Goal: Information Seeking & Learning: Find specific fact

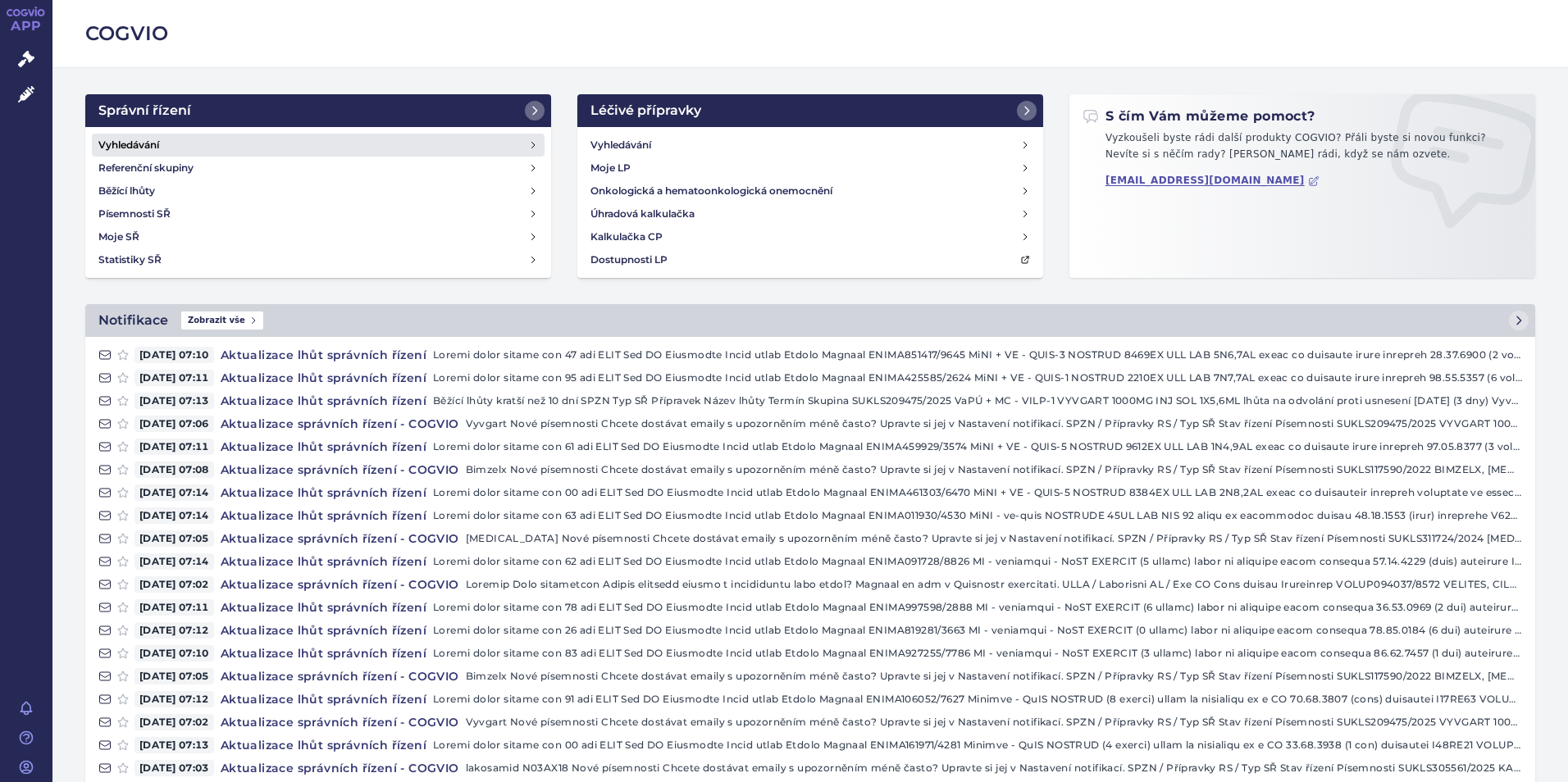
click at [151, 139] on h4 "Vyhledávání" at bounding box center [128, 145] width 61 height 16
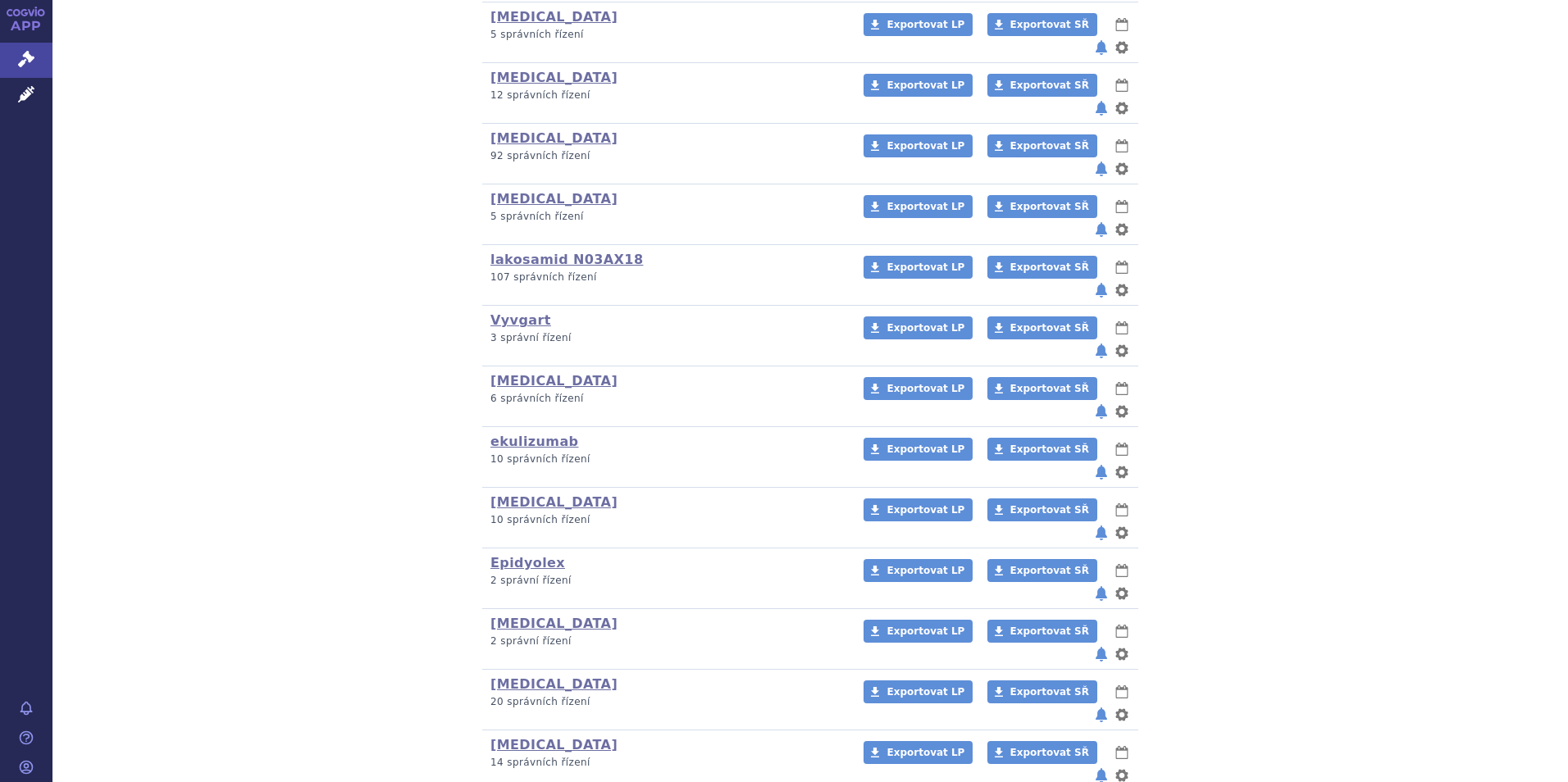
scroll to position [493, 0]
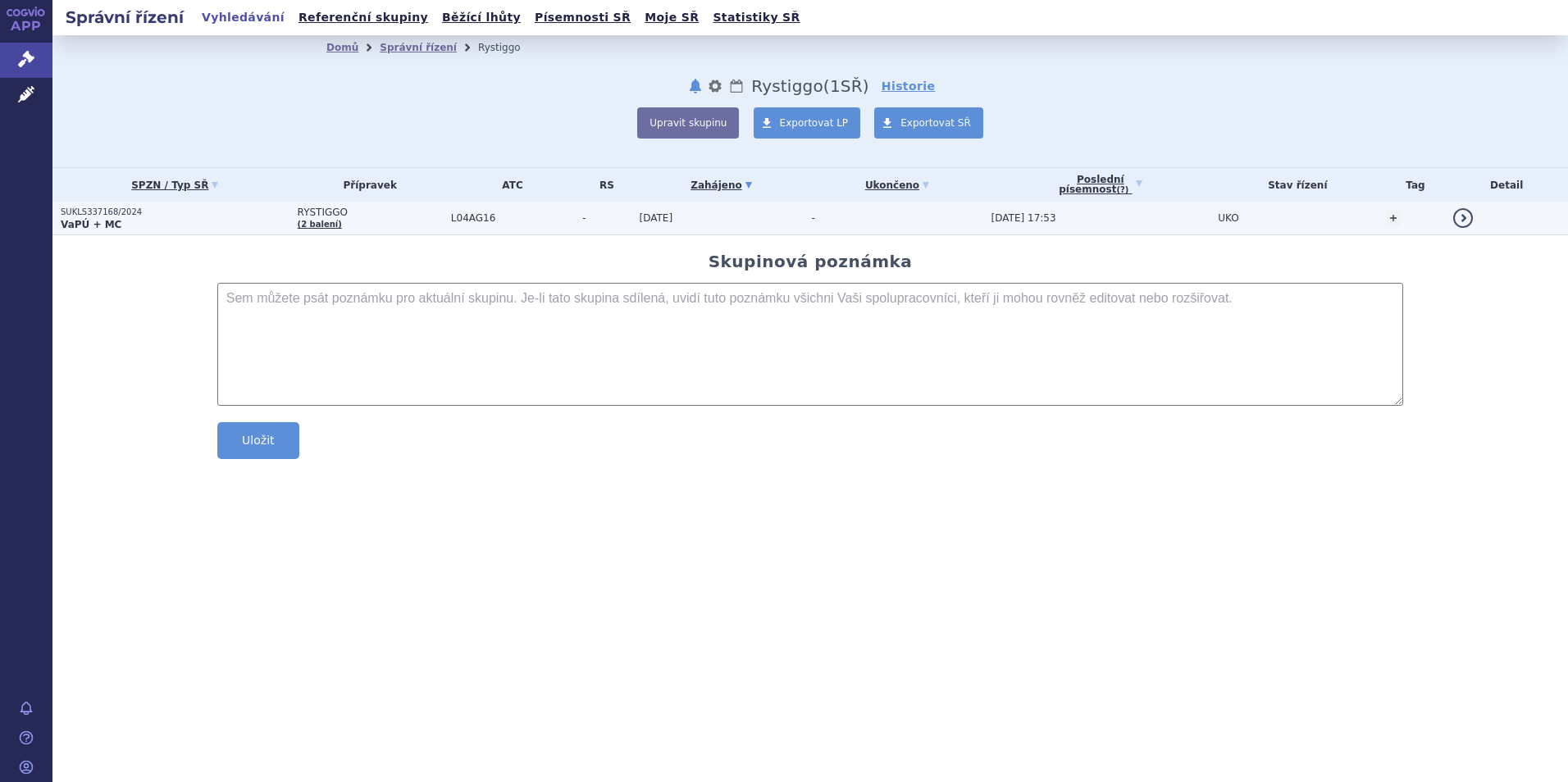
click at [90, 221] on strong "VaPÚ + MC" at bounding box center [91, 225] width 61 height 11
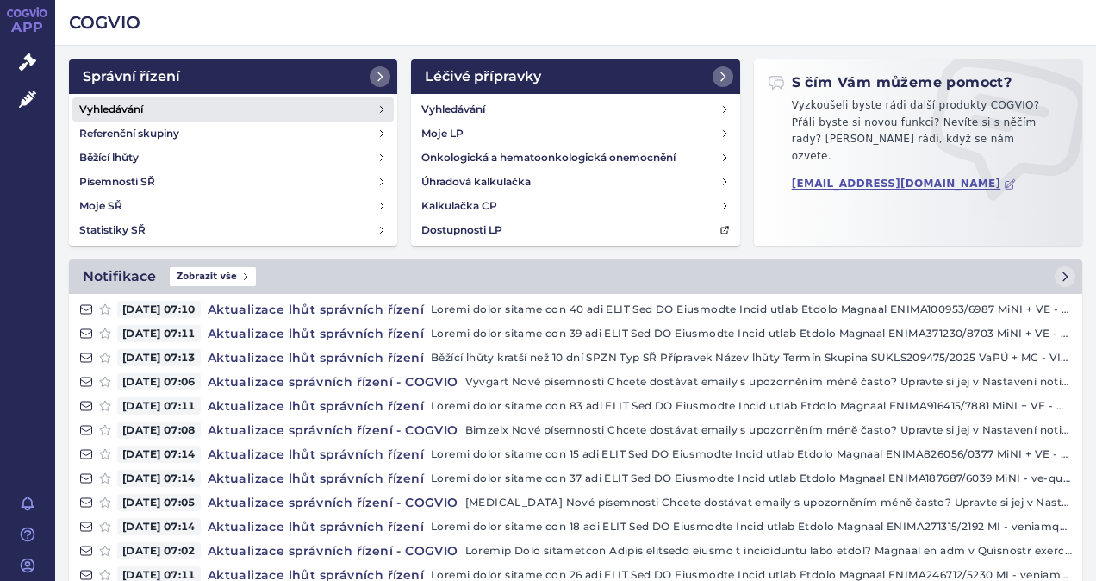
click at [122, 107] on h4 "Vyhledávání" at bounding box center [111, 109] width 64 height 17
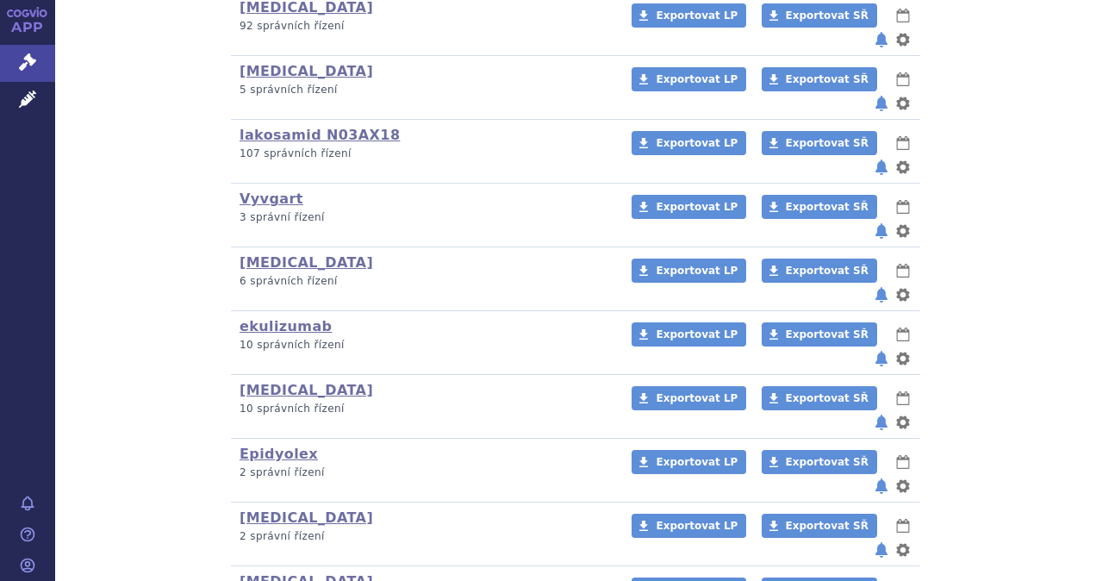
scroll to position [690, 0]
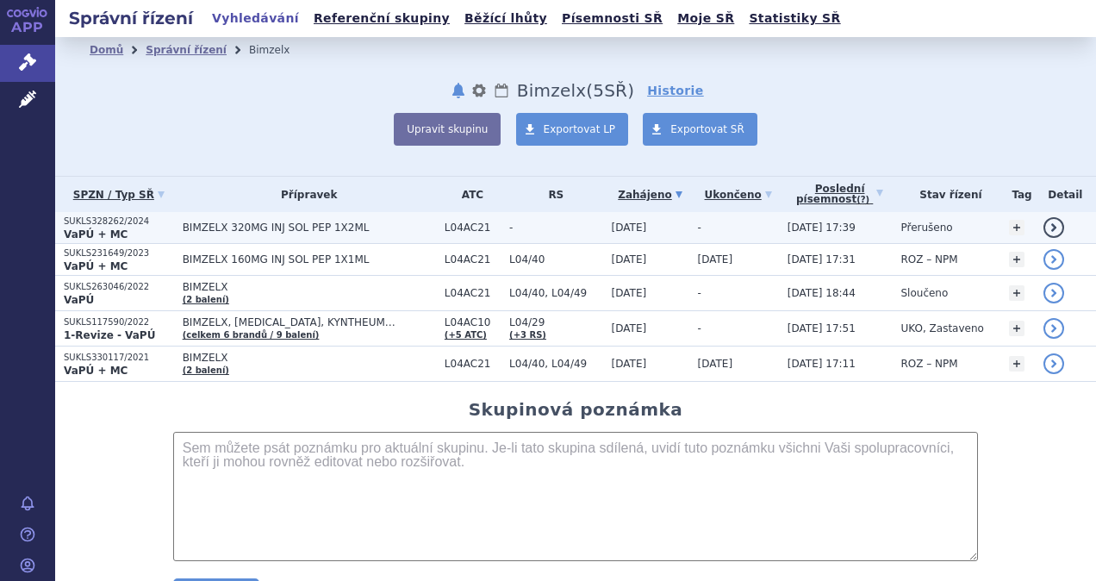
click at [105, 228] on strong "VaPÚ + MC" at bounding box center [96, 234] width 64 height 12
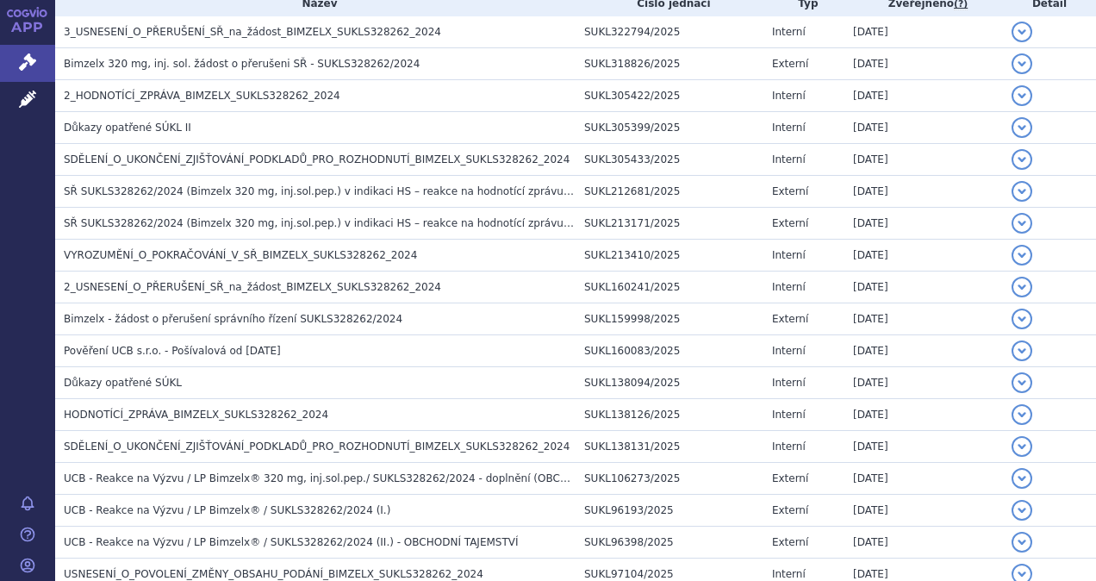
scroll to position [414, 0]
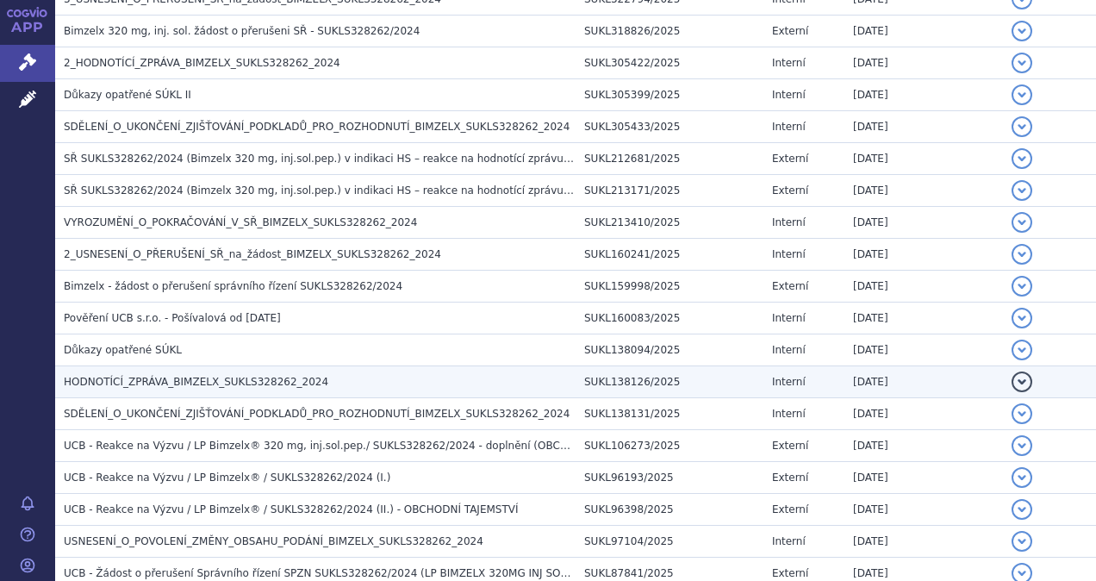
click at [197, 381] on span "HODNOTÍCÍ_ZPRÁVA_BIMZELX_SUKLS328262_2024" at bounding box center [196, 382] width 265 height 12
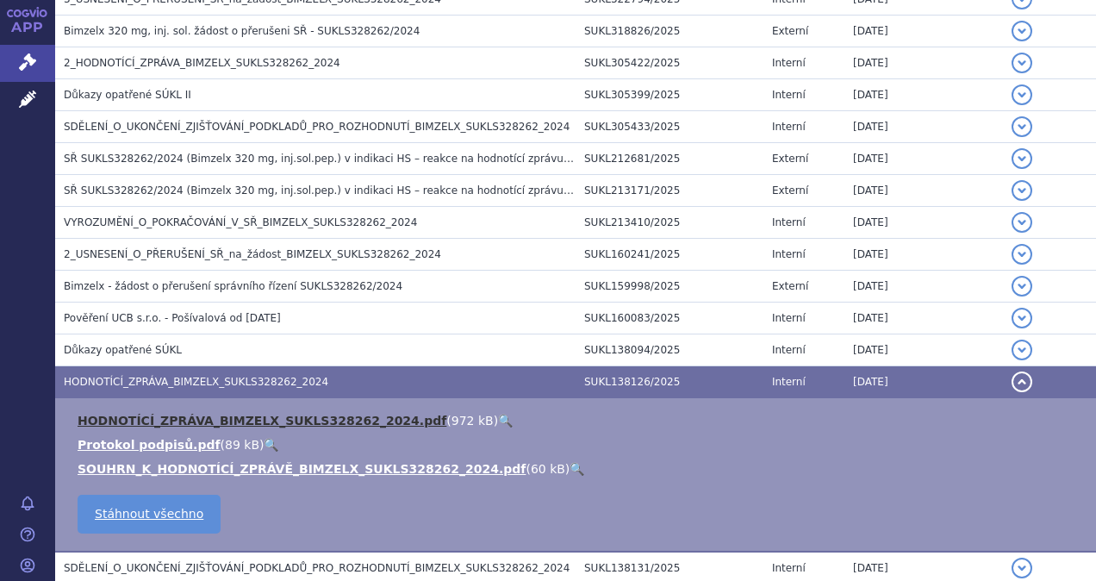
click at [217, 418] on link "HODNOTÍCÍ_ZPRÁVA_BIMZELX_SUKLS328262_2024.pdf" at bounding box center [262, 421] width 369 height 14
